Goal: Find contact information: Find contact information

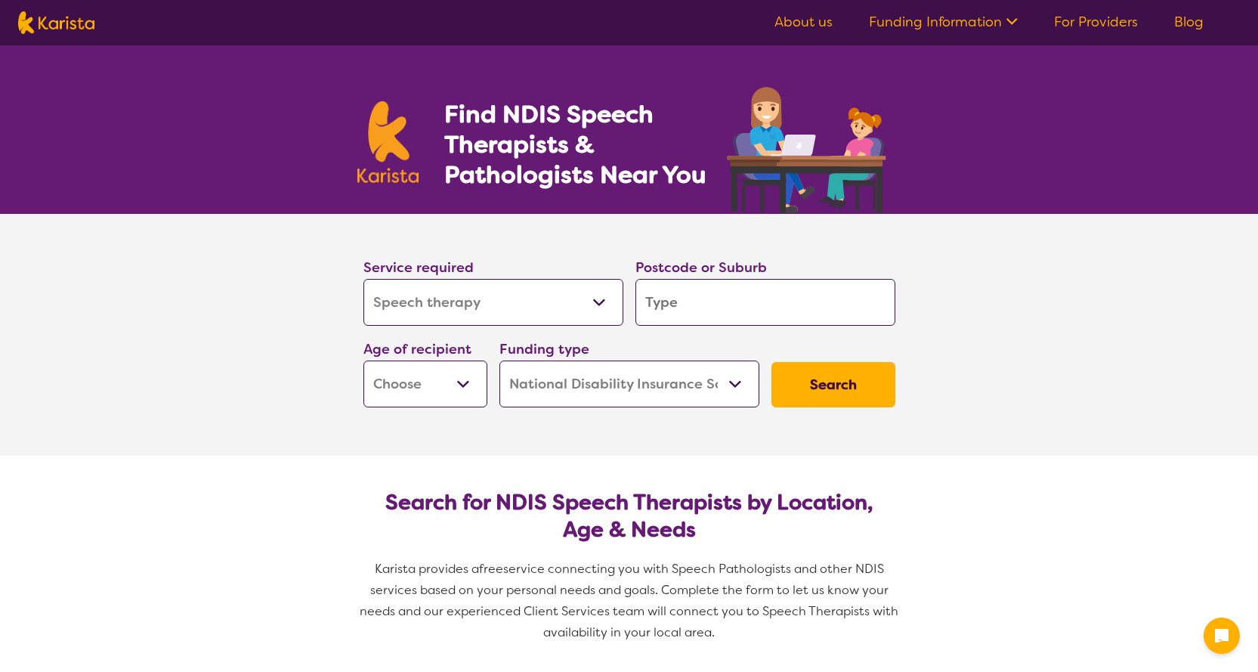
select select "Speech therapy"
select select "NDIS"
select select "Speech therapy"
select select "NDIS"
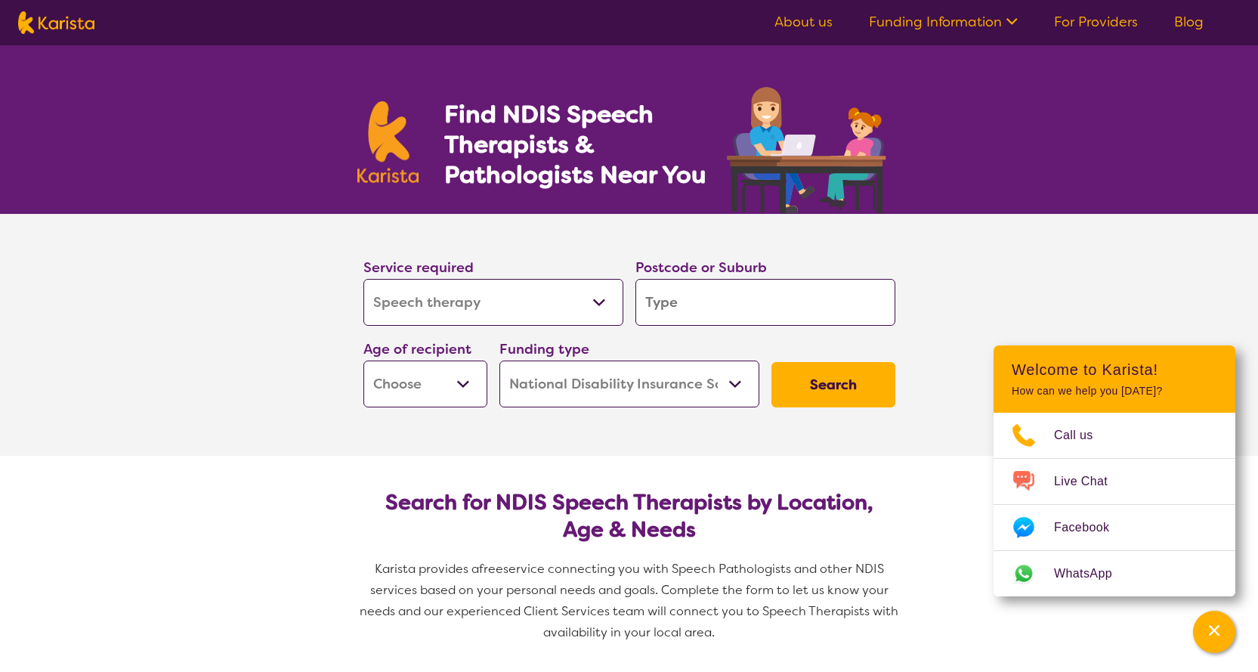
click at [721, 304] on input "search" at bounding box center [765, 302] width 260 height 47
type input "2"
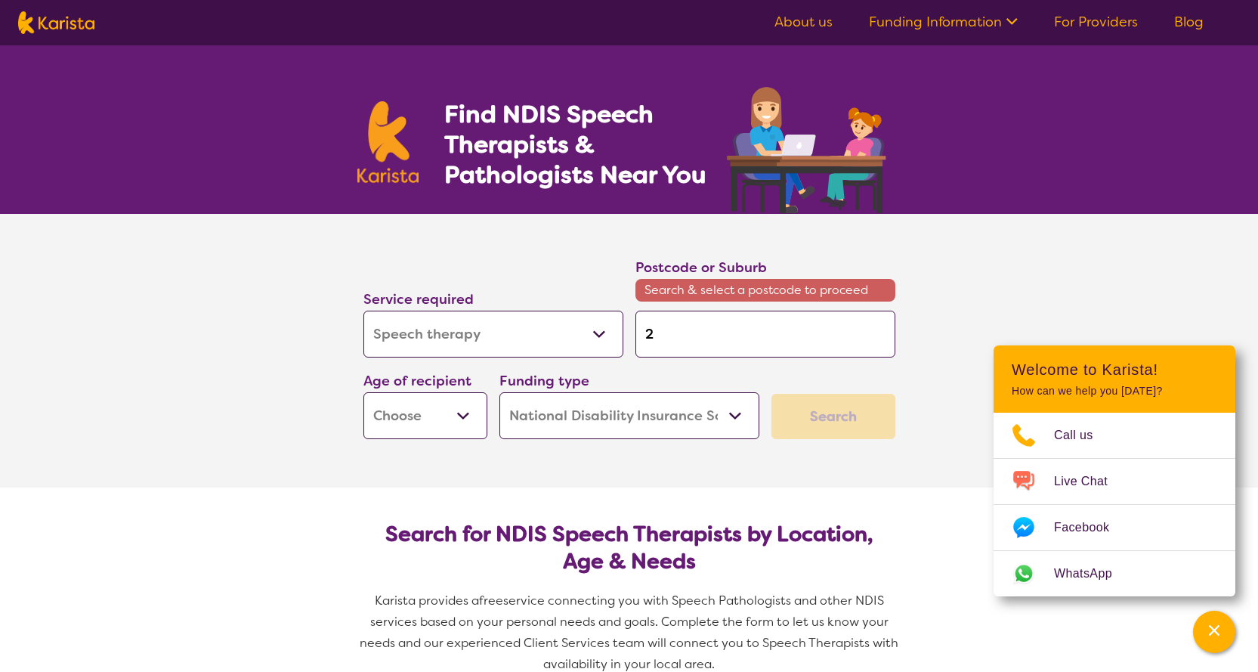
type input "20"
type input "206"
type input "2067"
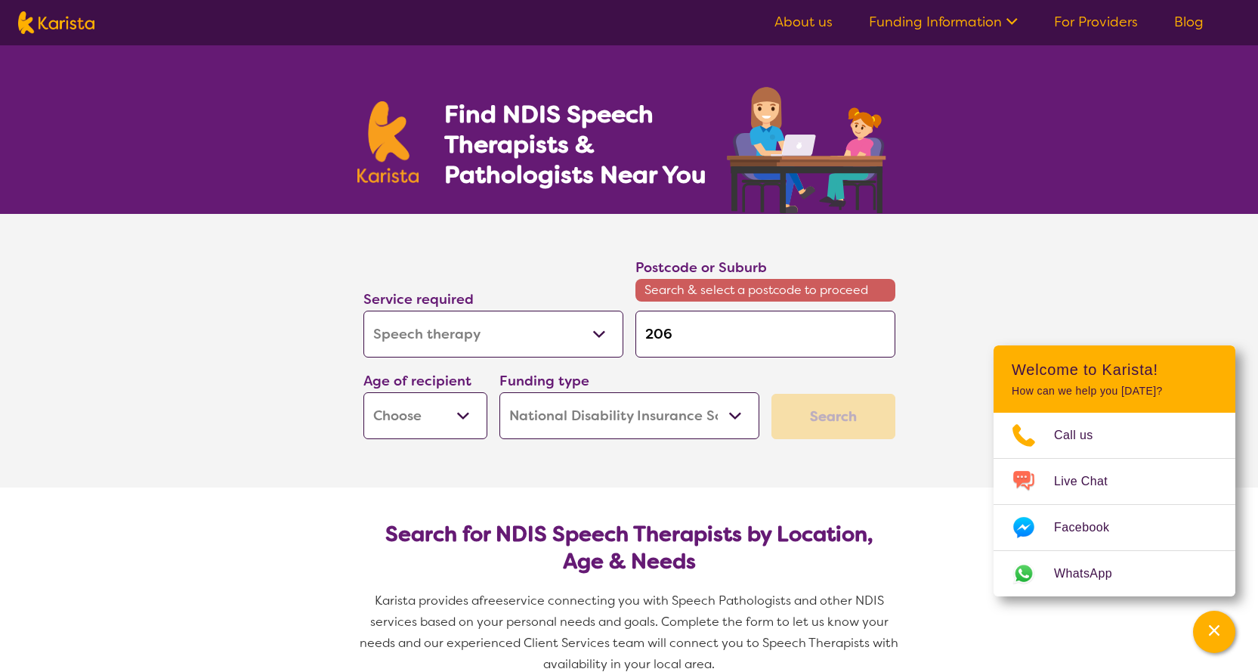
type input "2067"
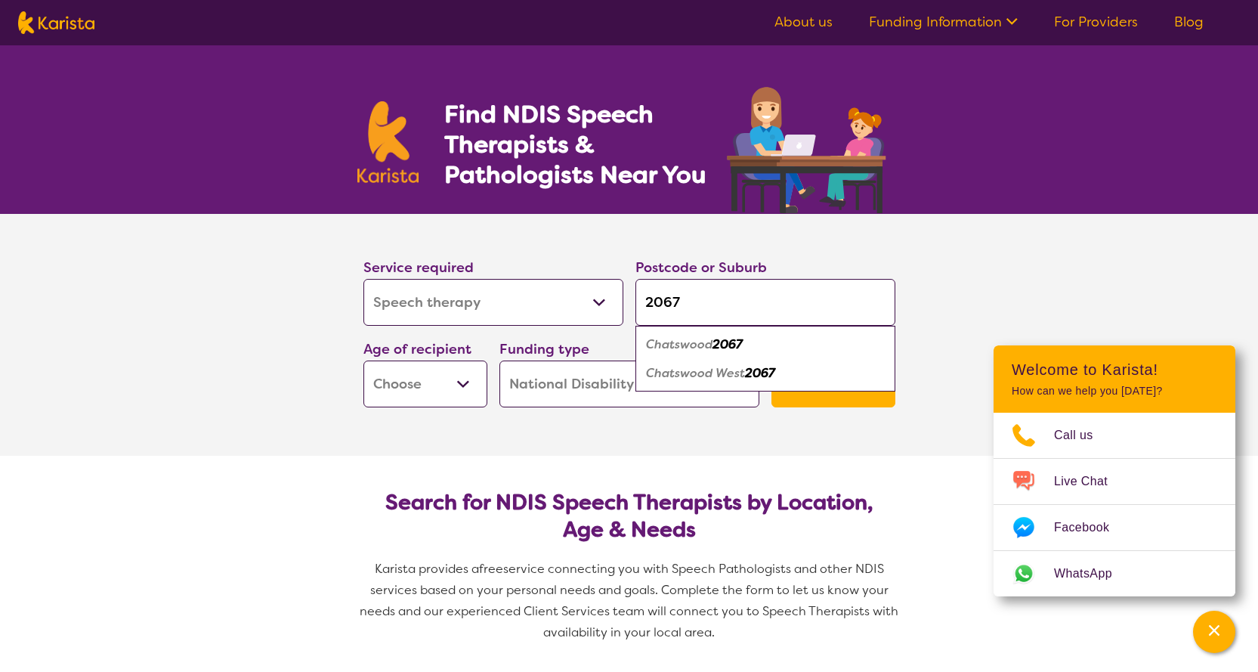
type input "2067"
click at [723, 354] on div "Chatswood 2067" at bounding box center [765, 344] width 245 height 29
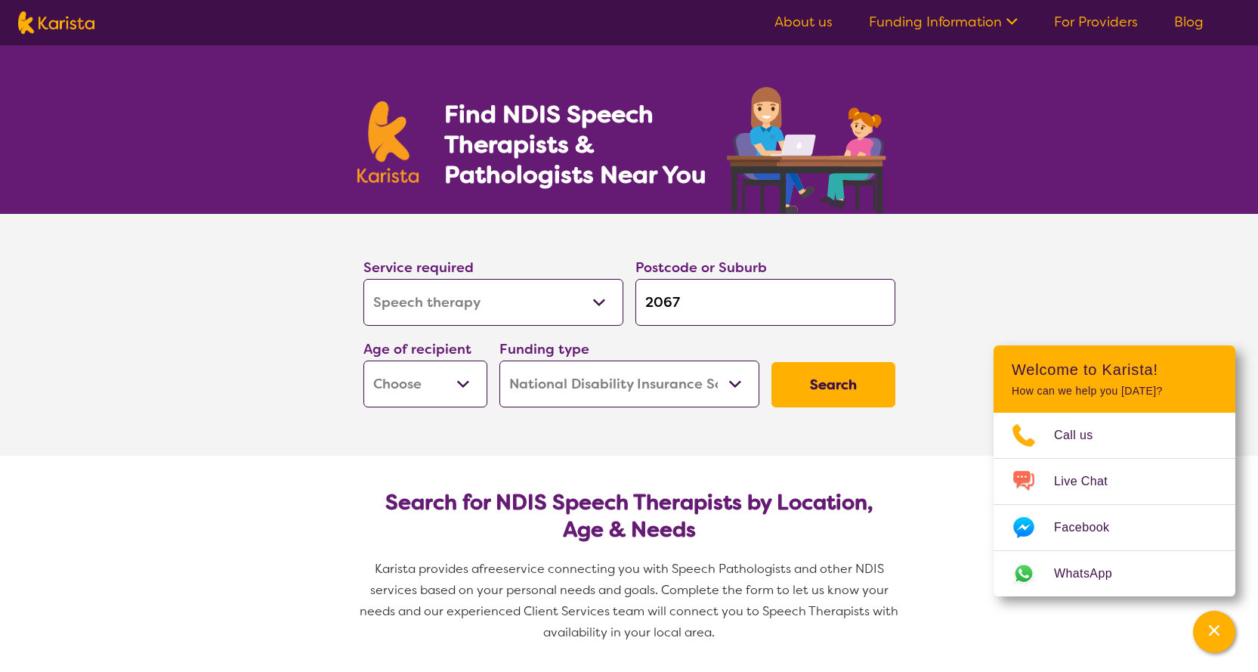
click at [468, 381] on select "Early Childhood - 0 to 9 Child - 10 to 11 Adolescent - 12 to 17 Adult - 18 to 6…" at bounding box center [425, 383] width 124 height 47
select select "AG"
click at [363, 360] on select "Early Childhood - 0 to 9 Child - 10 to 11 Adolescent - 12 to 17 Adult - 18 to 6…" at bounding box center [425, 383] width 124 height 47
select select "AG"
click at [842, 383] on button "Search" at bounding box center [833, 384] width 124 height 45
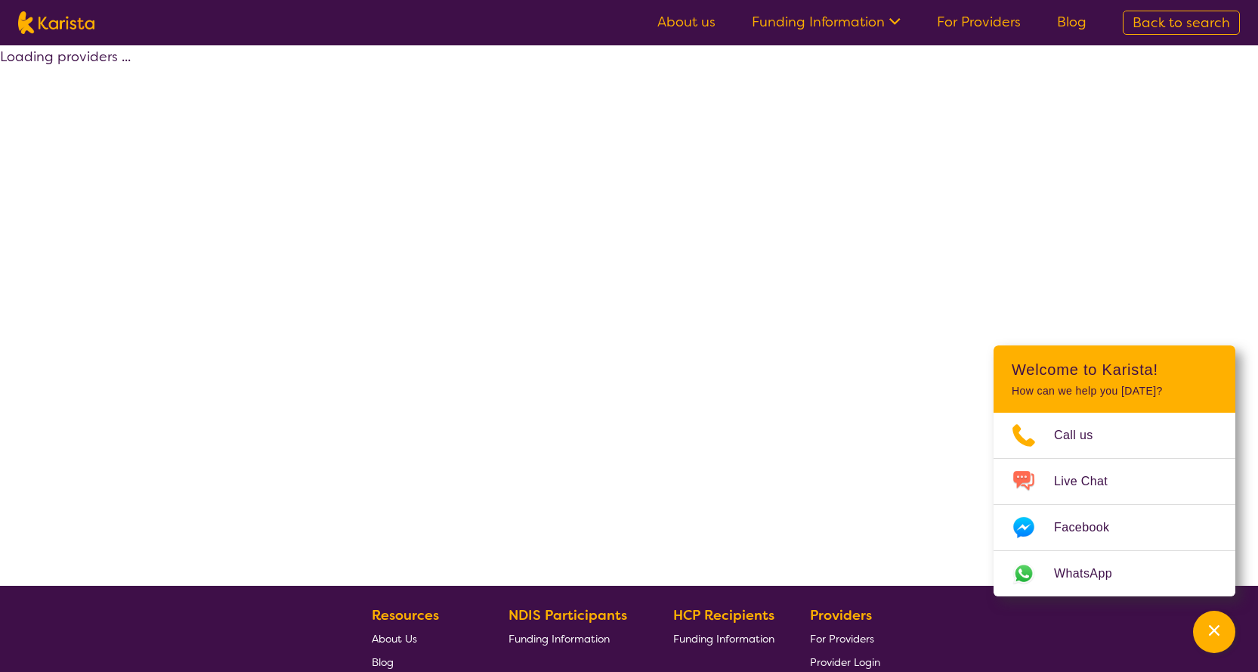
select select "by_score"
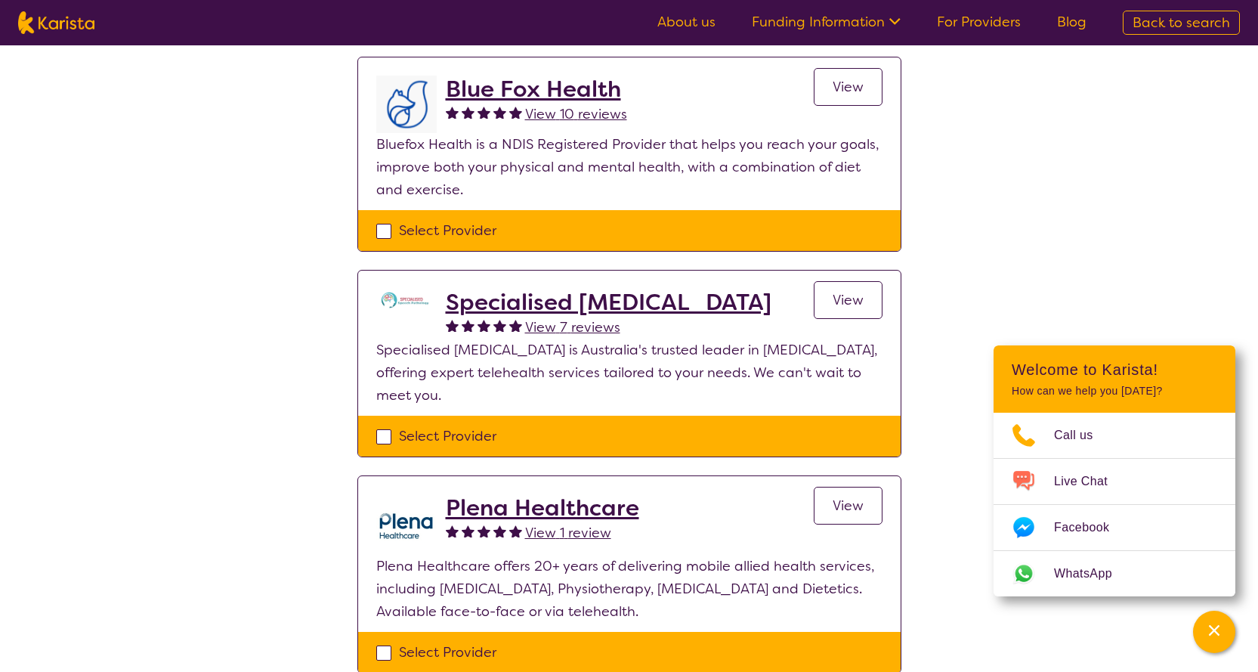
scroll to position [151, 0]
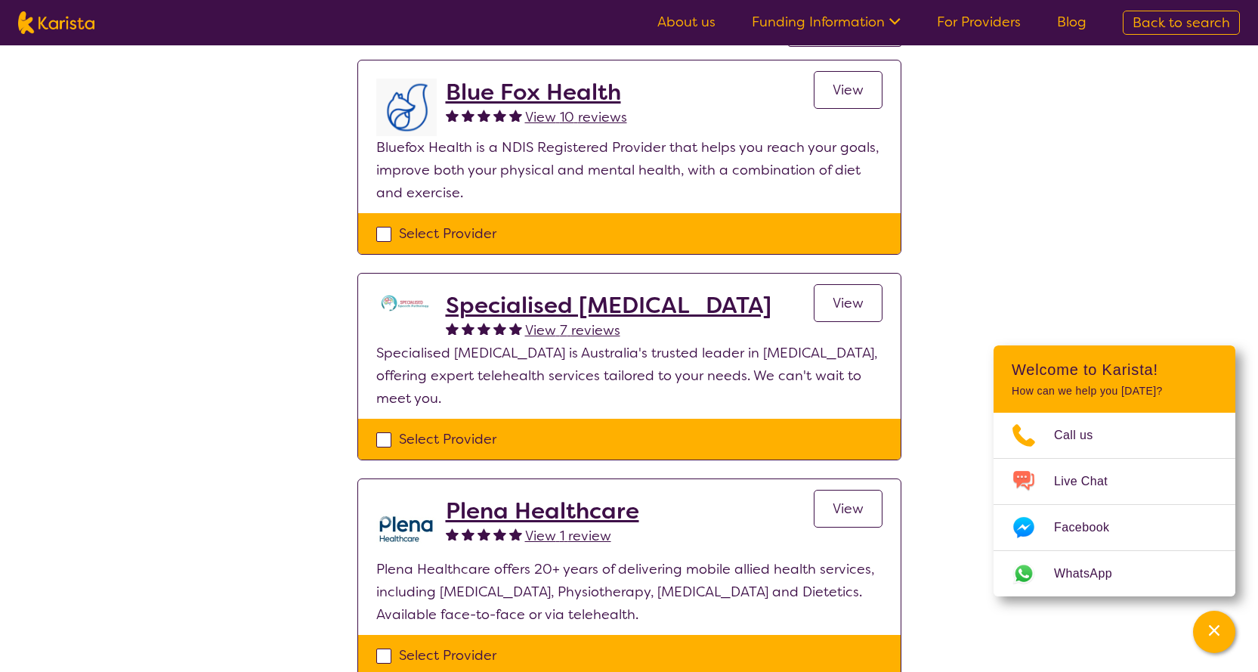
click at [493, 92] on h2 "Blue Fox Health" at bounding box center [536, 92] width 181 height 27
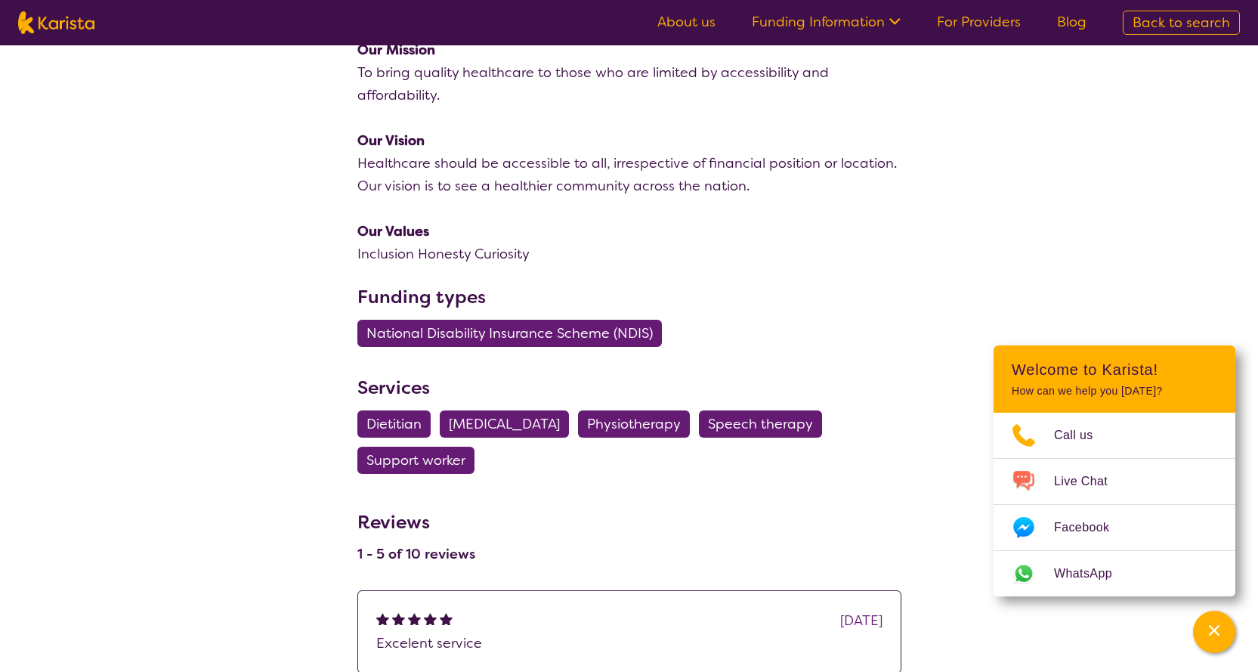
scroll to position [378, 0]
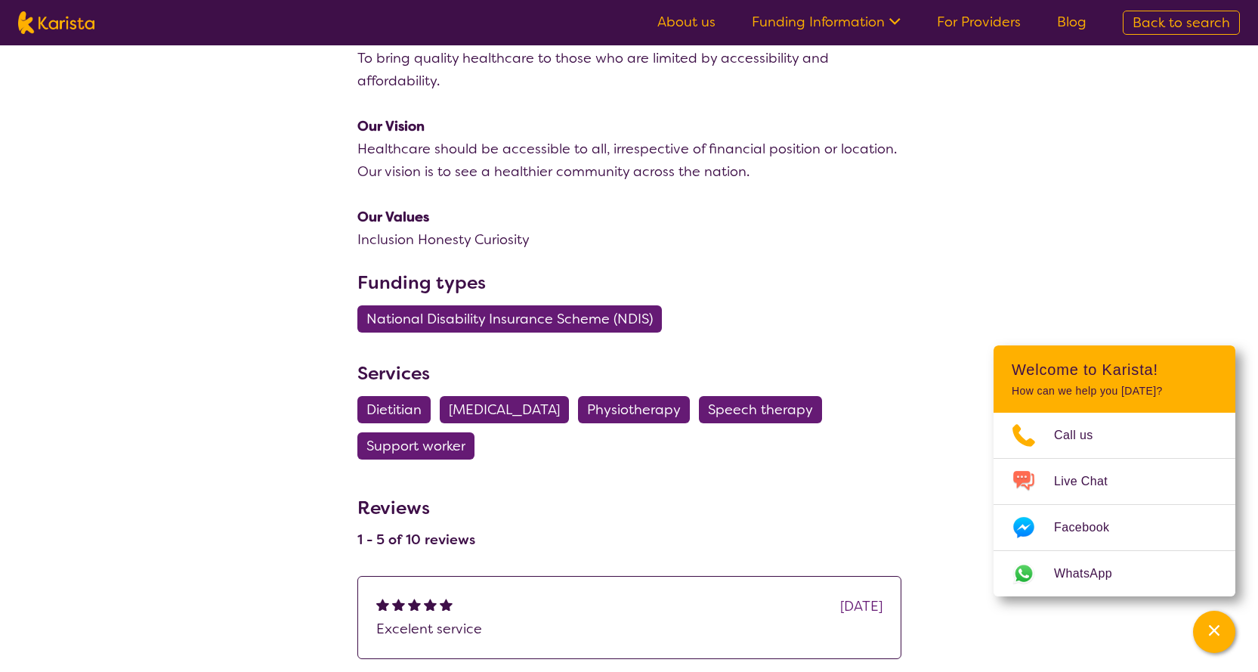
click at [780, 405] on span "Speech therapy" at bounding box center [760, 409] width 105 height 27
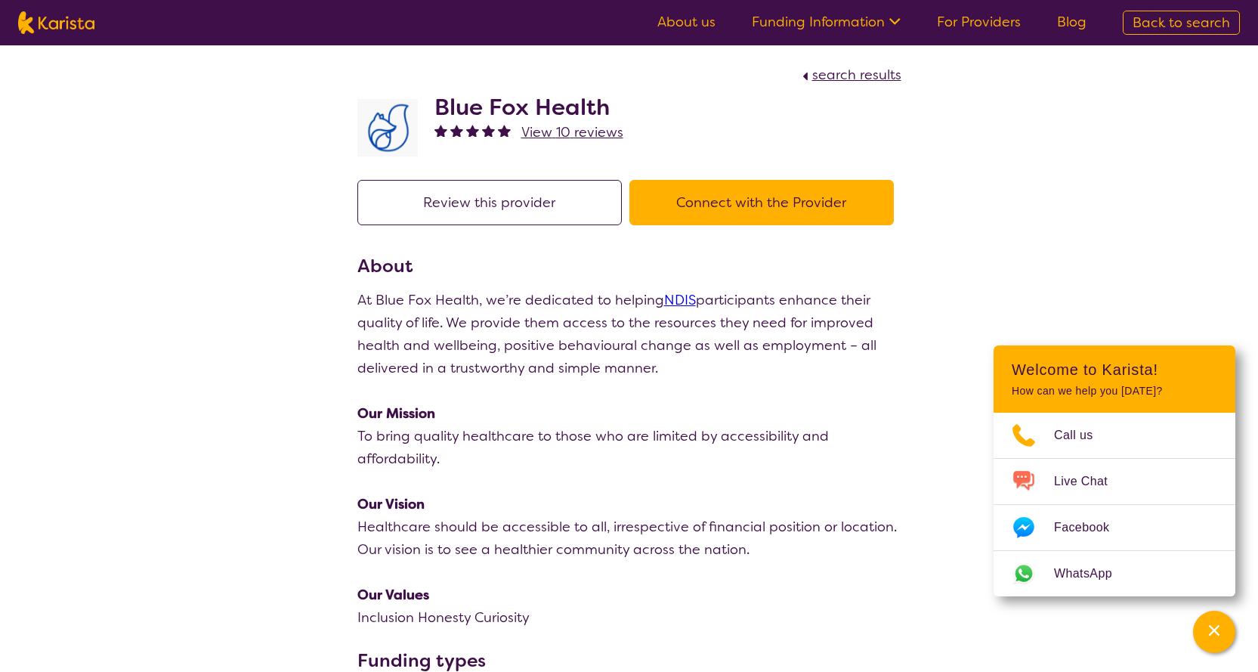
select select "Speech therapy"
select select "AG"
select select "NDIS"
select select "Speech therapy"
select select "AG"
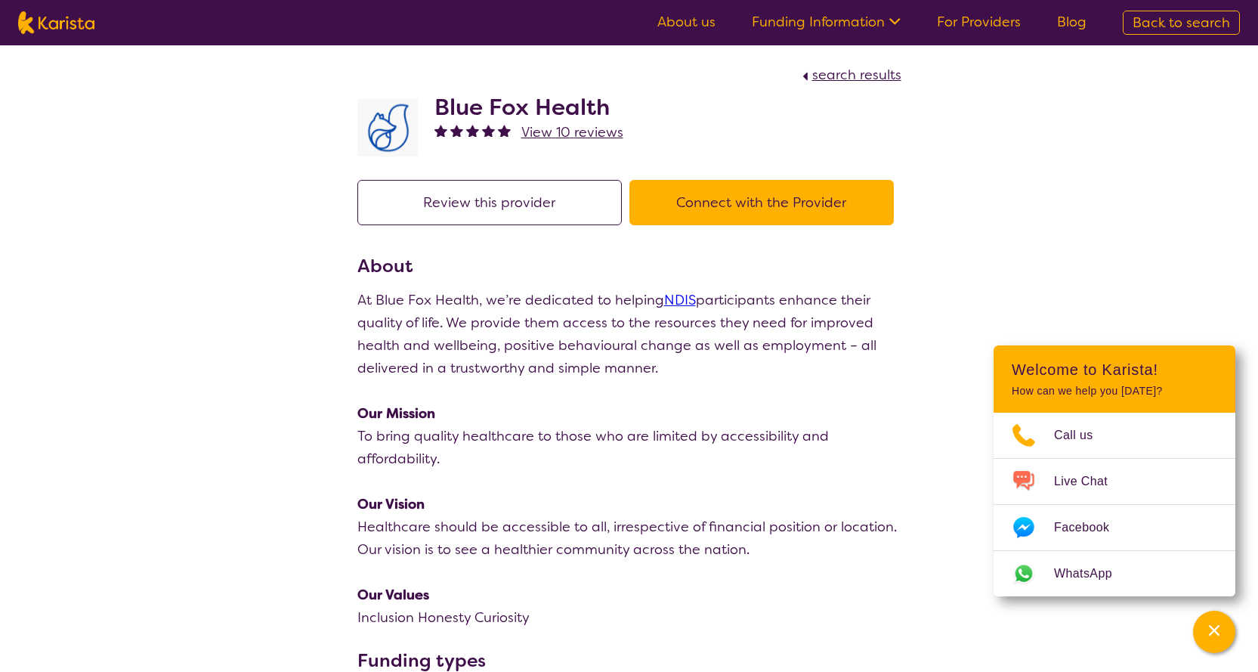
select select "NDIS"
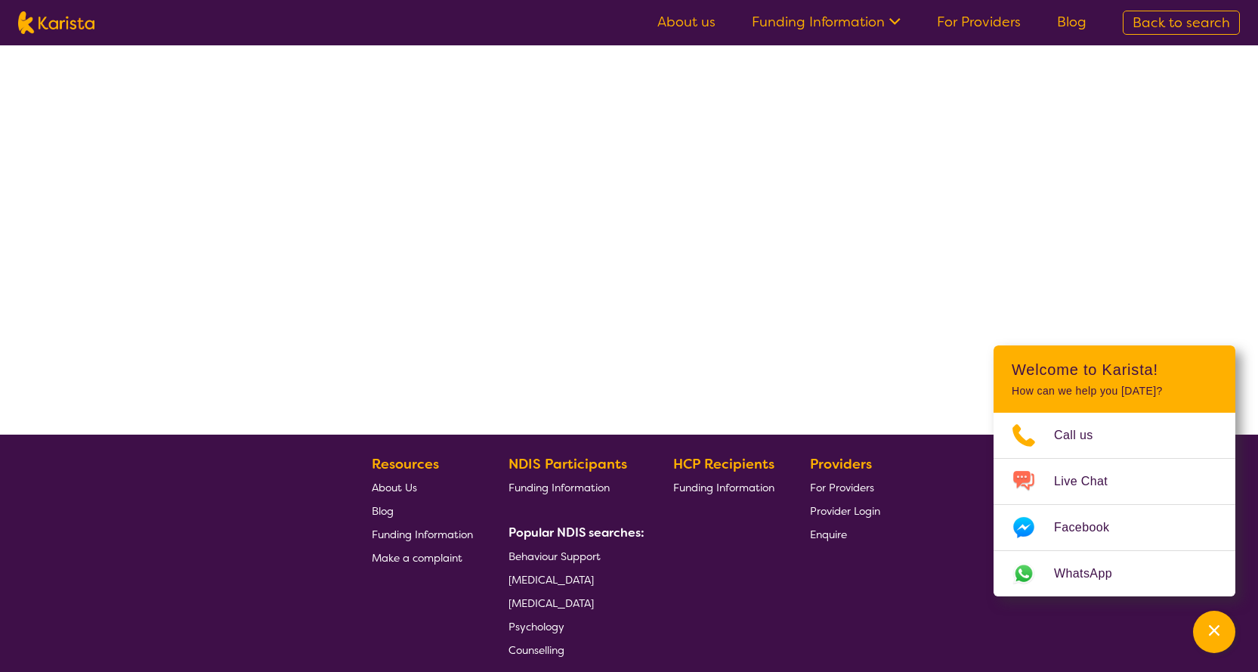
select select "by_score"
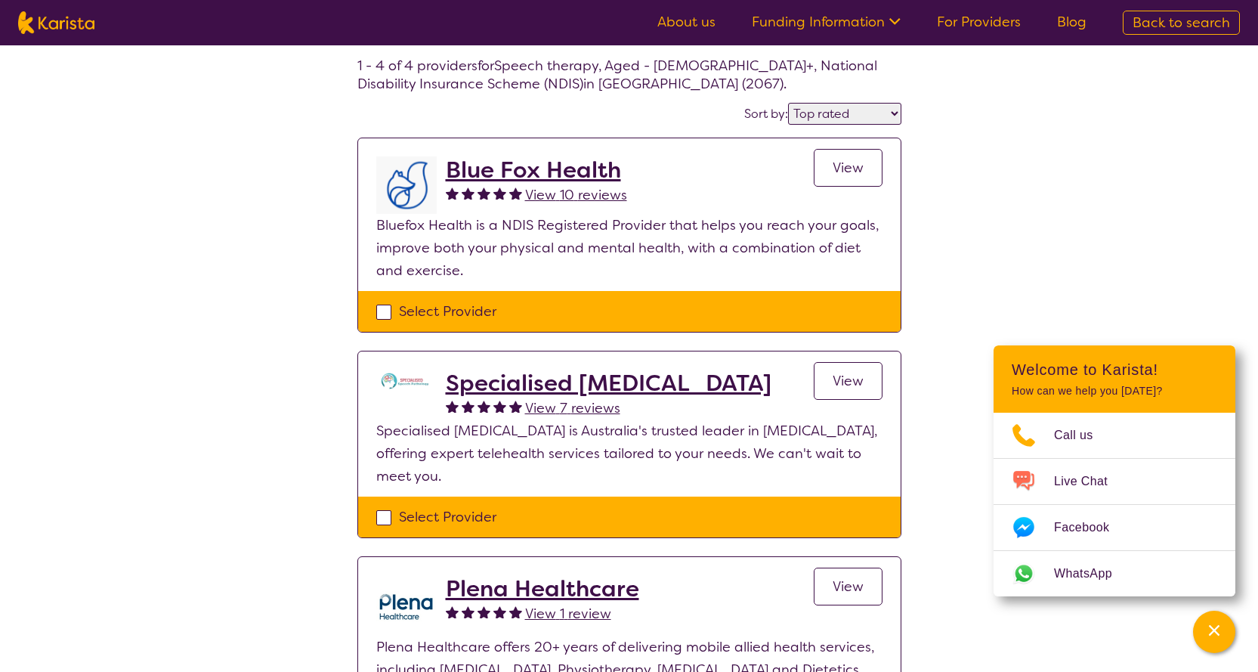
scroll to position [0, 0]
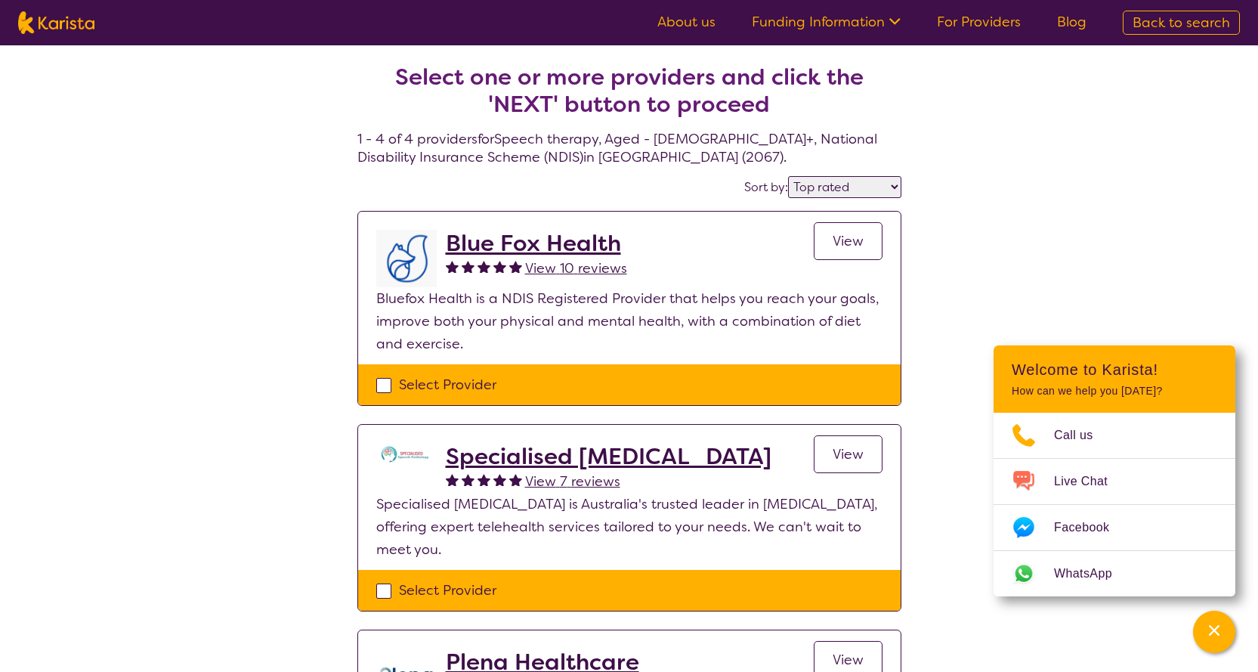
click at [840, 248] on span "View" at bounding box center [848, 241] width 31 height 18
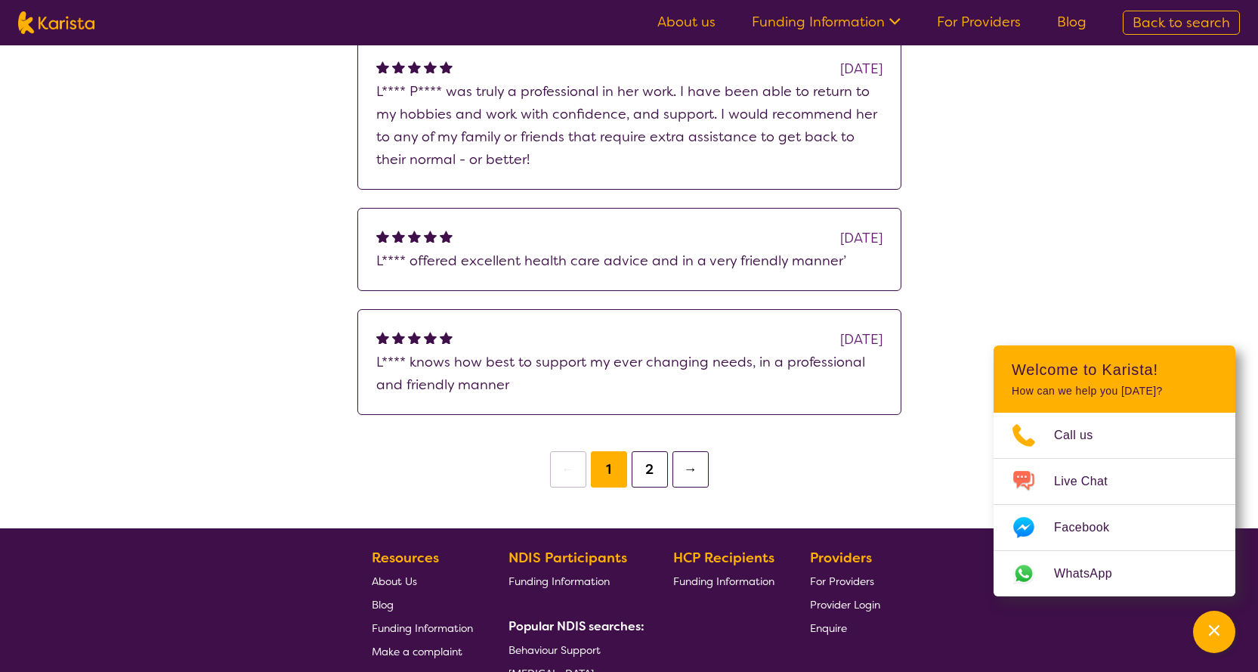
scroll to position [1284, 0]
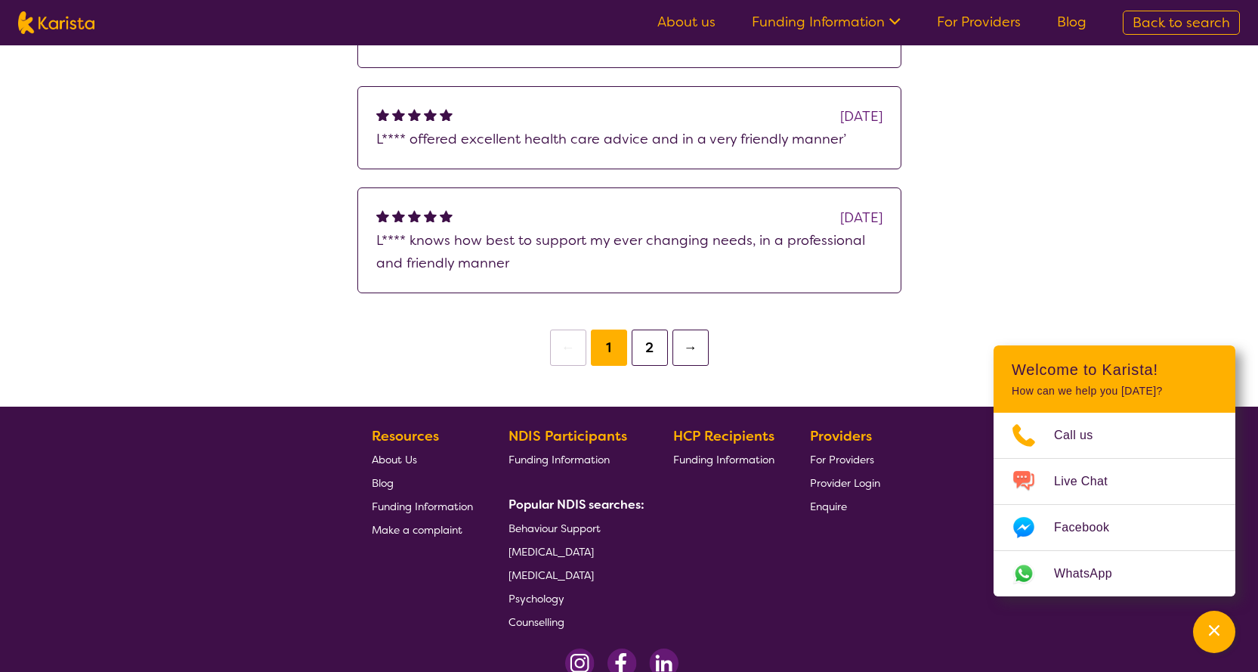
click at [649, 349] on button "2" at bounding box center [650, 347] width 36 height 36
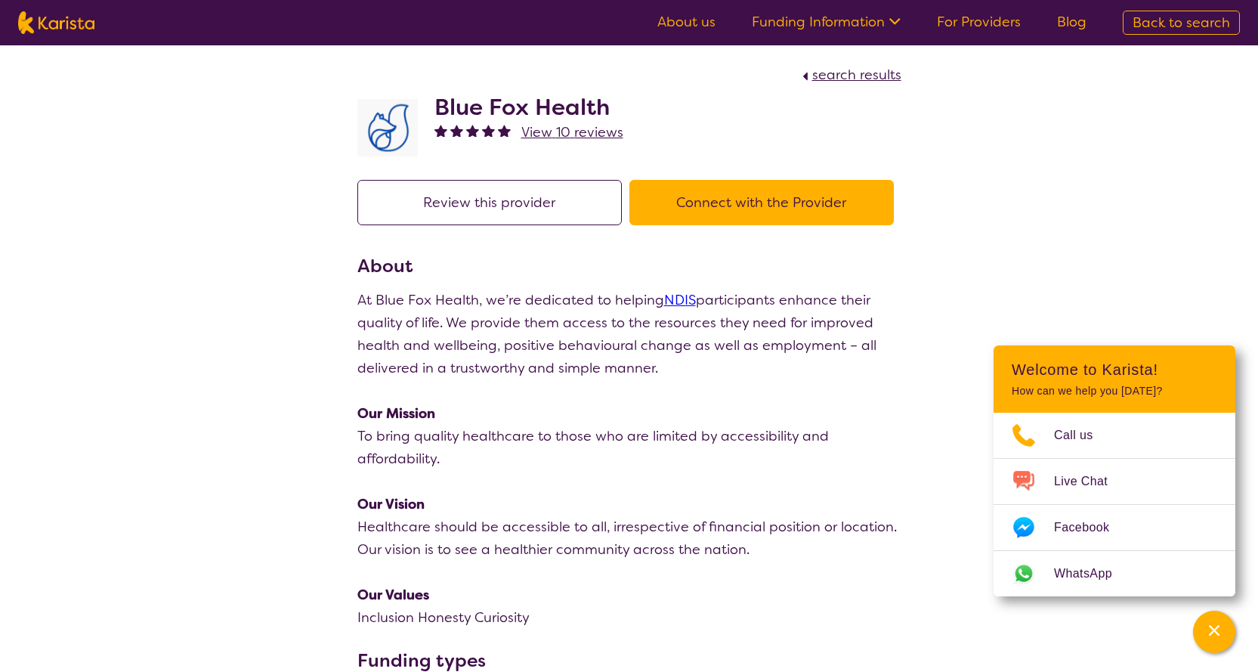
click at [762, 209] on button "Connect with the Provider" at bounding box center [761, 202] width 264 height 45
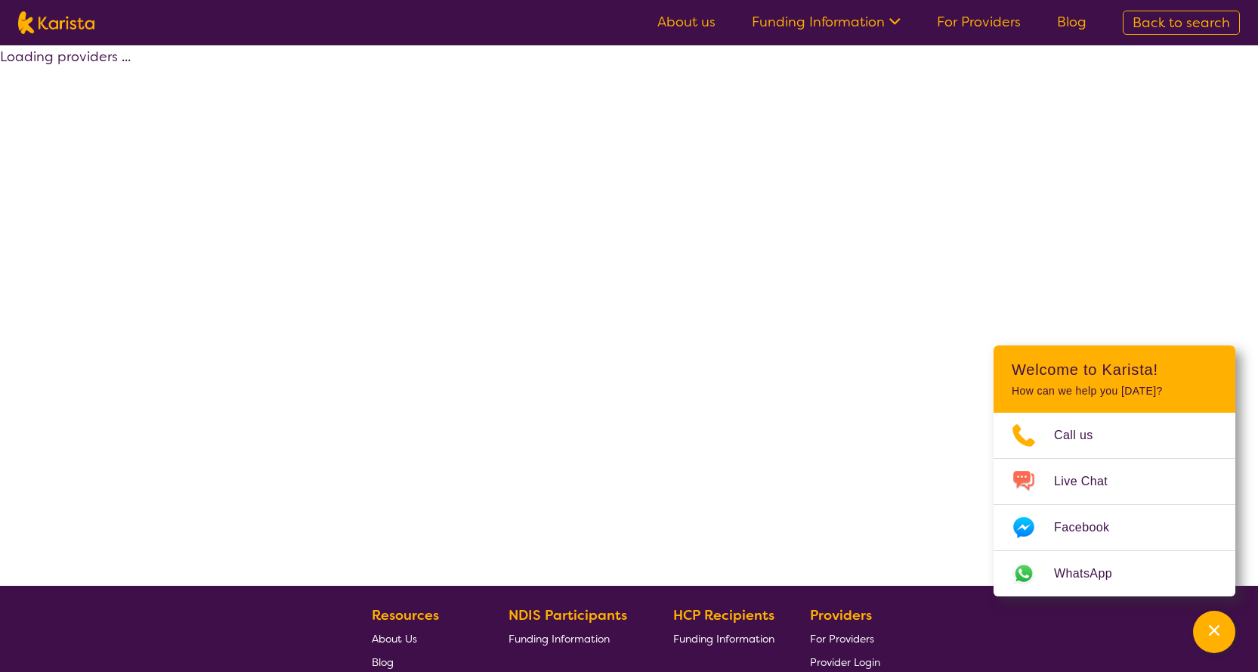
select select "by_score"
